Goal: Check status: Check status

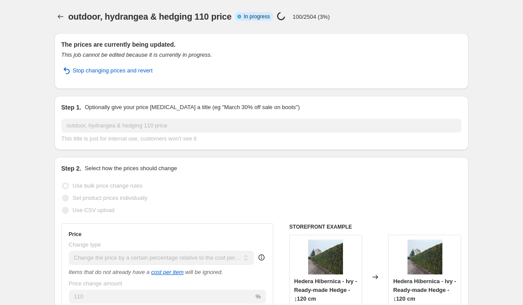
select select "pc"
select select "collection"
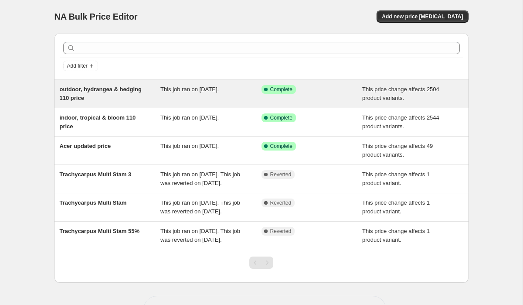
click at [110, 100] on div "outdoor, hydrangea & hedging 110 price" at bounding box center [110, 93] width 101 height 17
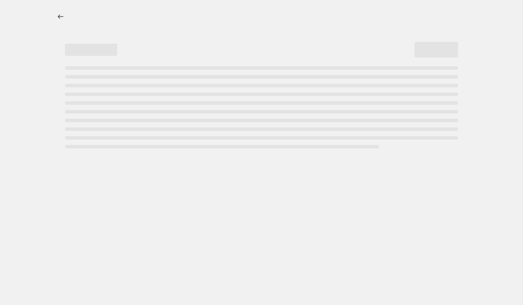
select select "pc"
select select "collection"
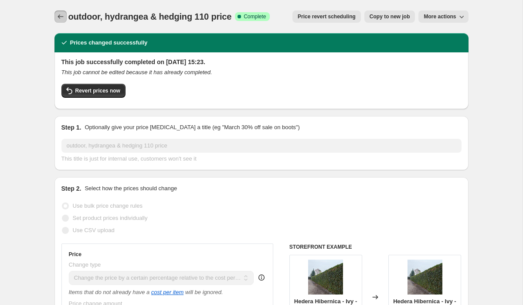
click at [64, 19] on icon "Price change jobs" at bounding box center [60, 16] width 9 height 9
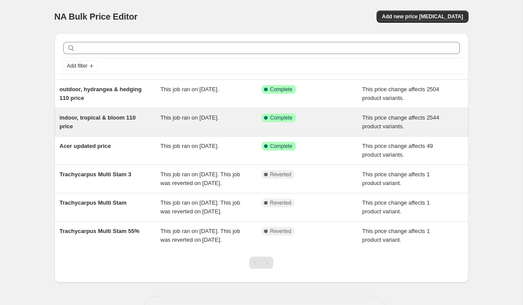
click at [184, 121] on div "This job ran on [DATE]." at bounding box center [211, 121] width 101 height 17
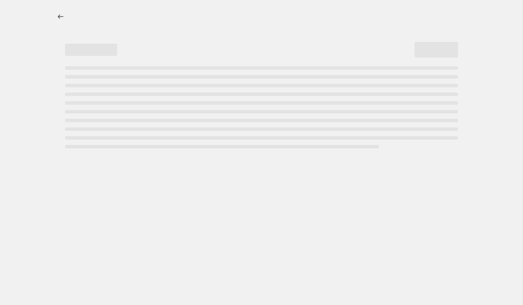
select select "pc"
select select "bp"
select select "collection"
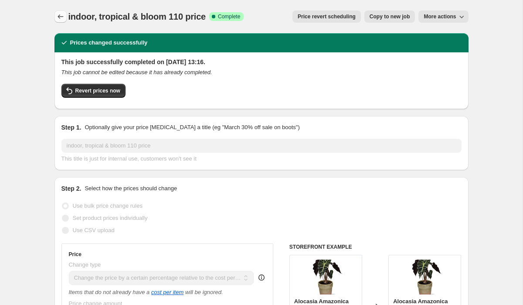
click at [64, 18] on icon "Price change jobs" at bounding box center [60, 16] width 9 height 9
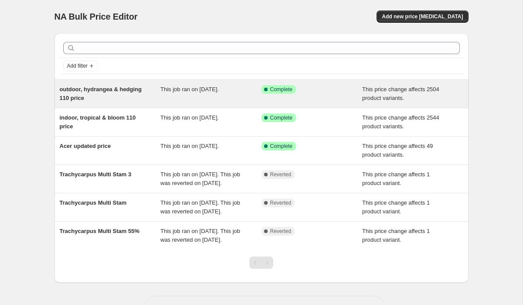
click at [132, 83] on div "outdoor, hydrangea & hedging 110 price This job ran on [DATE]. Success Complete…" at bounding box center [262, 94] width 414 height 28
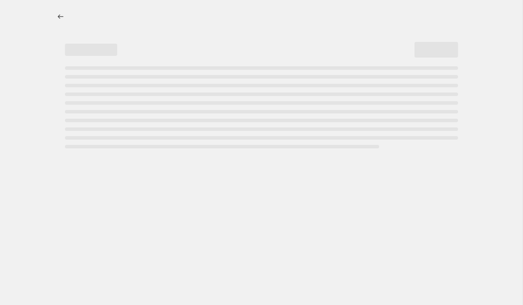
select select "pc"
select select "collection"
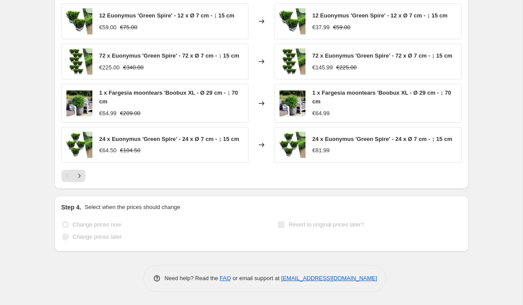
scroll to position [788, 0]
